Goal: Navigation & Orientation: Find specific page/section

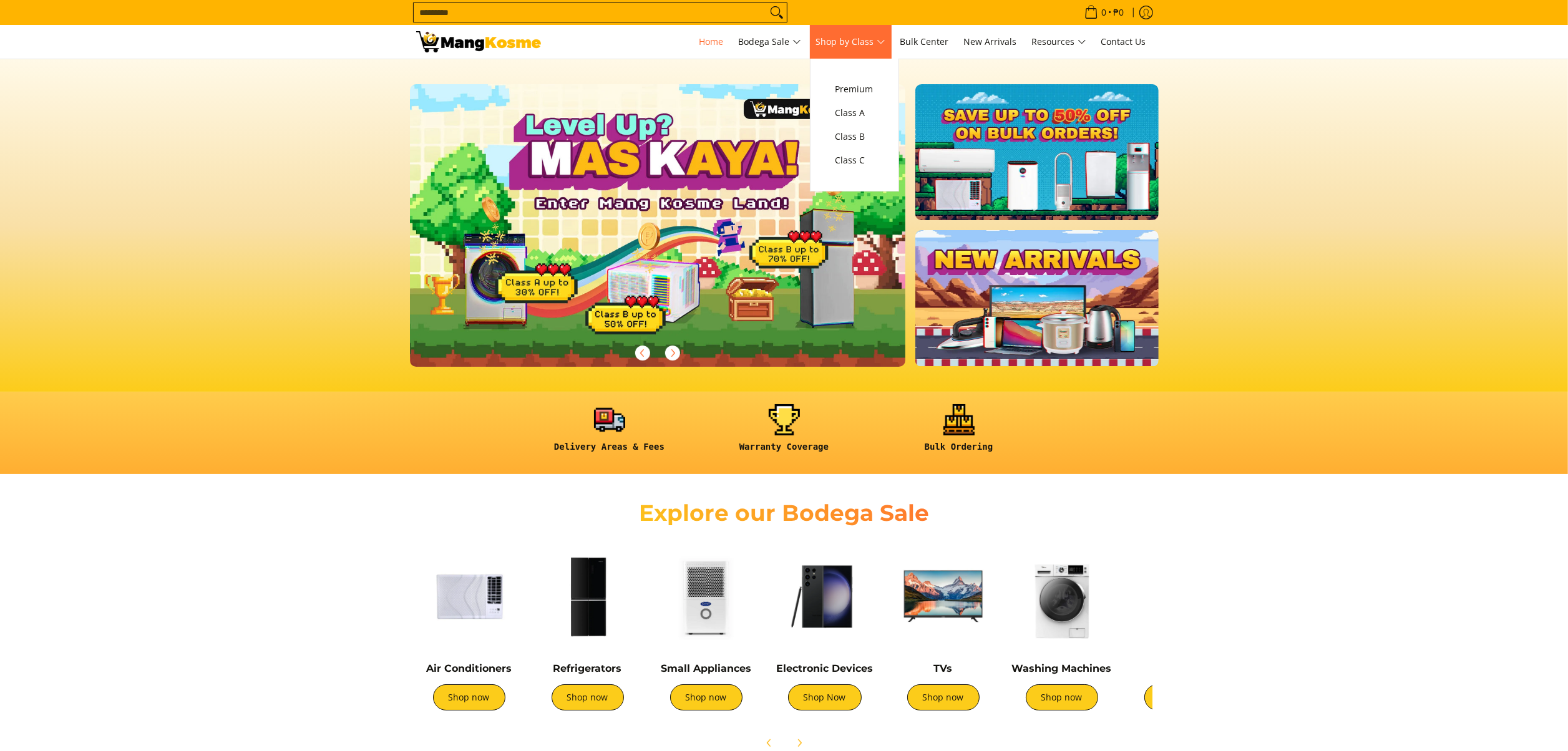
drag, startPoint x: 0, startPoint y: 0, endPoint x: 865, endPoint y: 37, distance: 865.8
click at [865, 37] on span "Shop by Class" at bounding box center [851, 42] width 69 height 16
click at [861, 164] on span "Class C" at bounding box center [854, 160] width 38 height 16
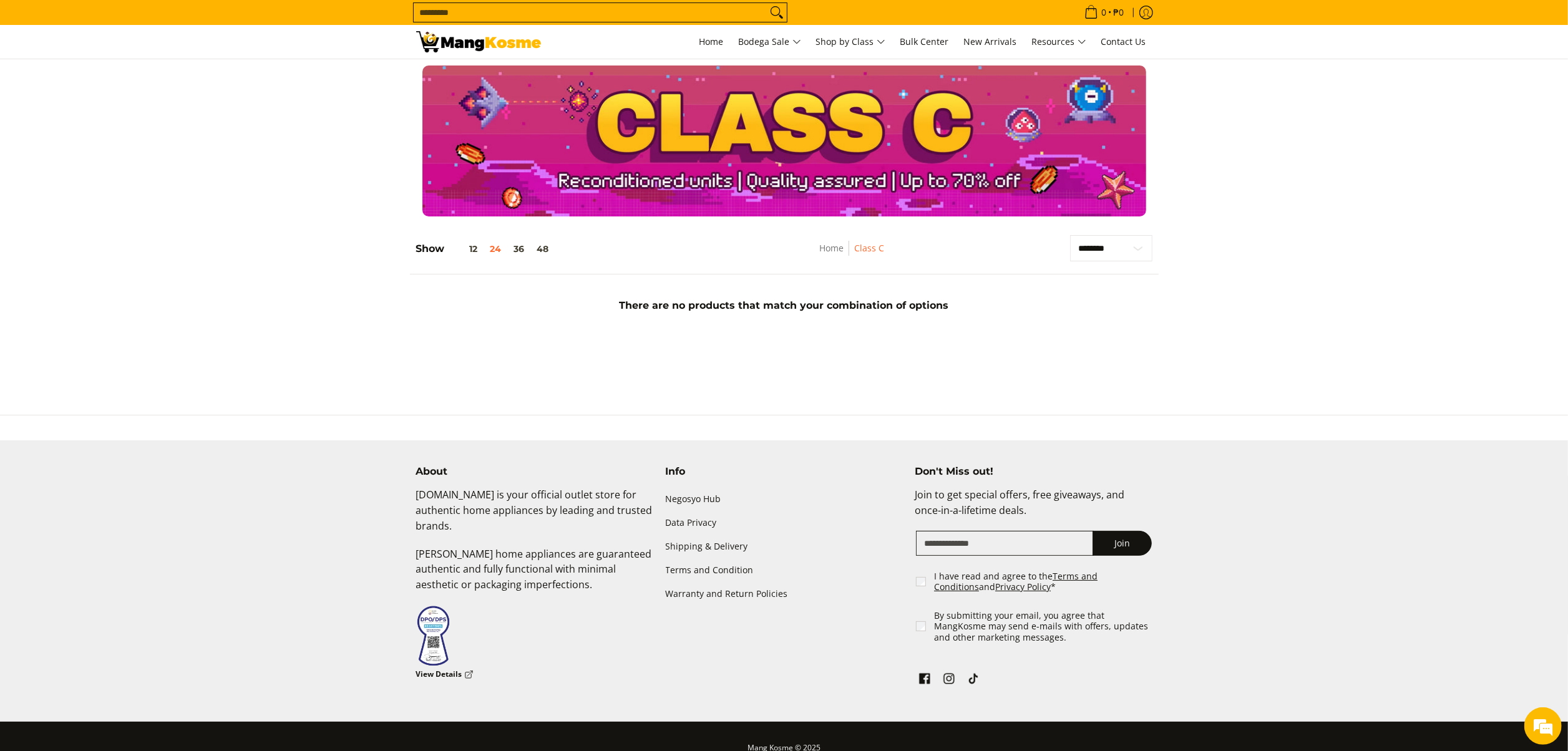
click at [1477, 312] on section "**********" at bounding box center [784, 282] width 1568 height 118
drag, startPoint x: 1303, startPoint y: 222, endPoint x: 1398, endPoint y: 151, distance: 118.6
click at [1398, 151] on div at bounding box center [784, 141] width 1568 height 151
